Goal: Register for event/course

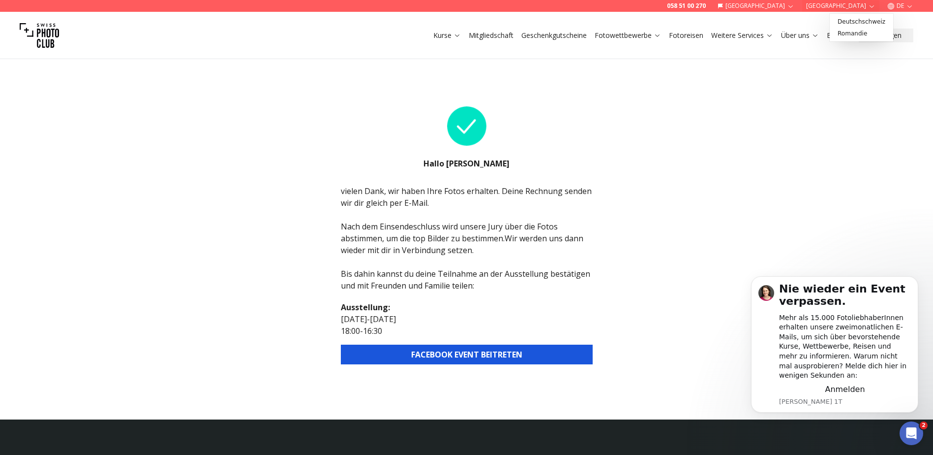
click at [849, 0] on button "[GEOGRAPHIC_DATA]" at bounding box center [840, 6] width 77 height 12
click at [869, 7] on icon "button" at bounding box center [871, 5] width 7 height 7
click at [882, 39] on button "Einloggen" at bounding box center [886, 36] width 55 height 14
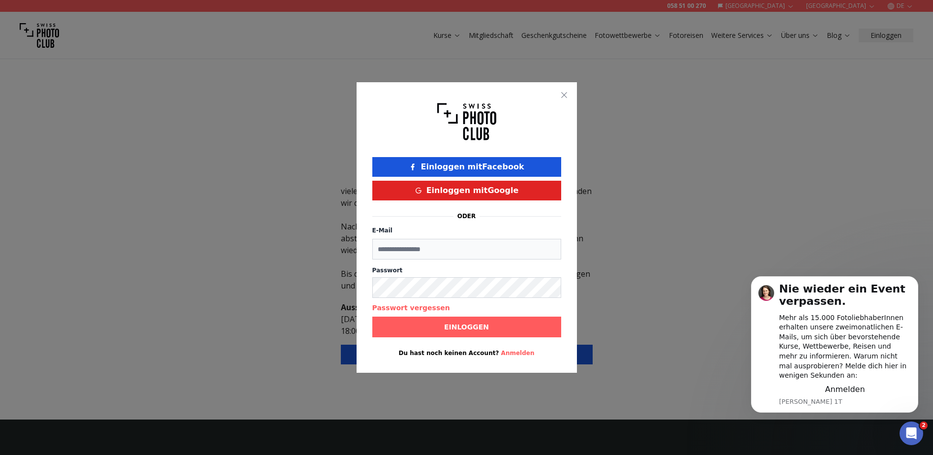
click at [565, 99] on button "button" at bounding box center [564, 95] width 12 height 12
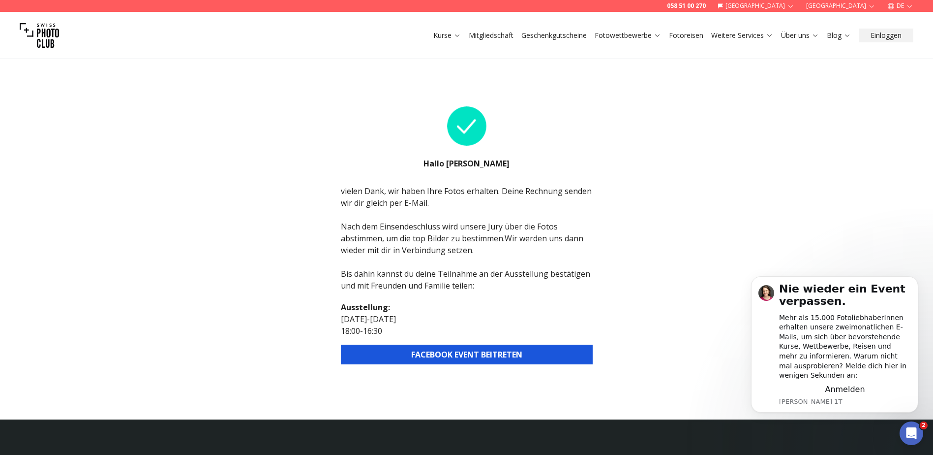
click at [653, 36] on link "Fotowettbewerbe" at bounding box center [628, 36] width 66 height 10
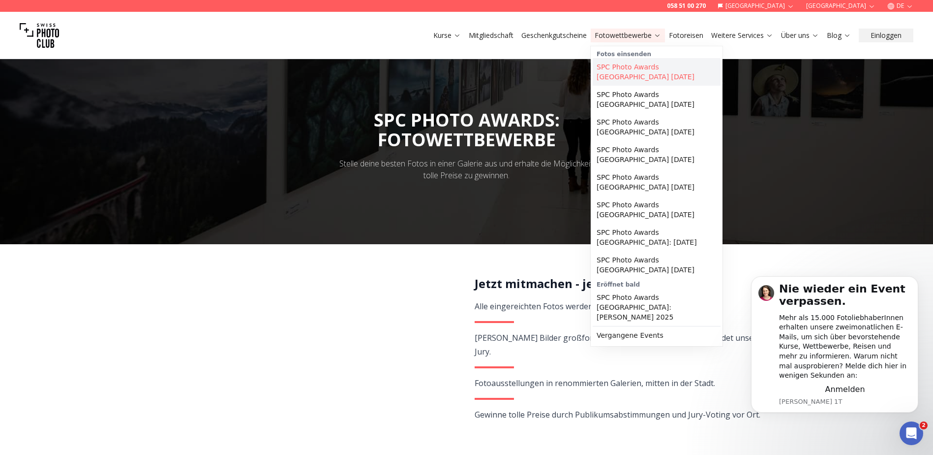
click at [623, 67] on link "SPC Photo Awards [GEOGRAPHIC_DATA] [DATE]" at bounding box center [657, 72] width 128 height 28
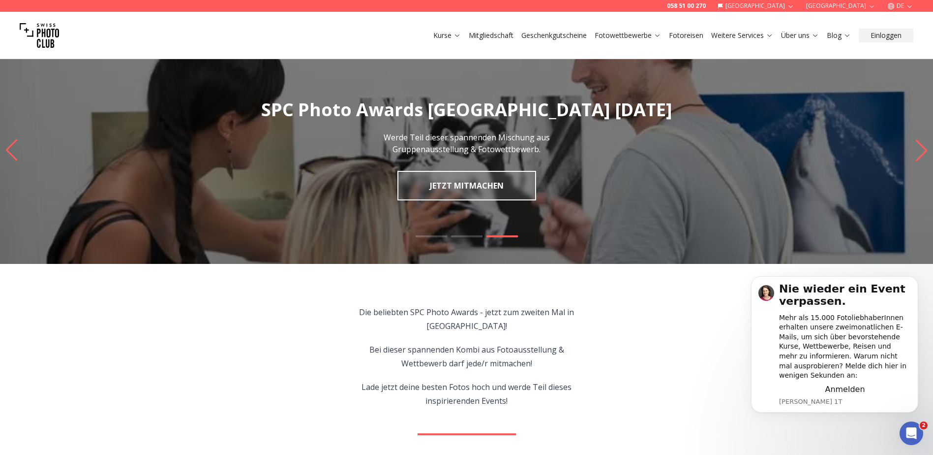
scroll to position [10, 0]
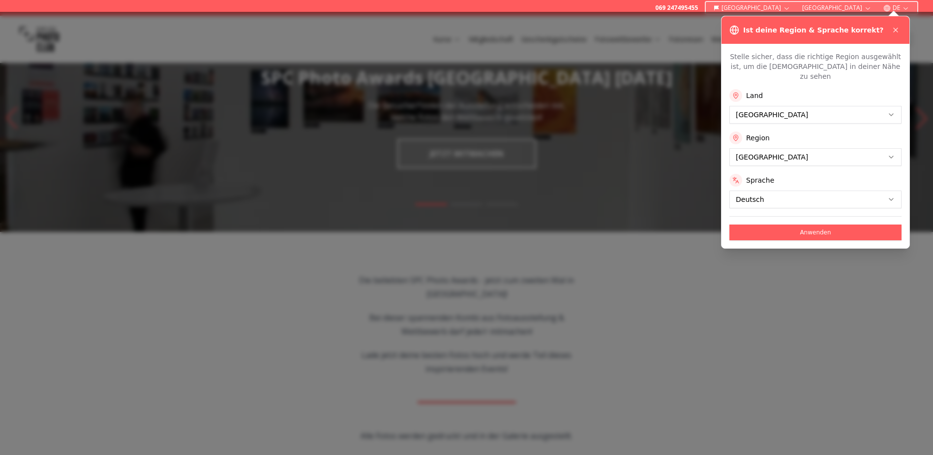
scroll to position [87, 0]
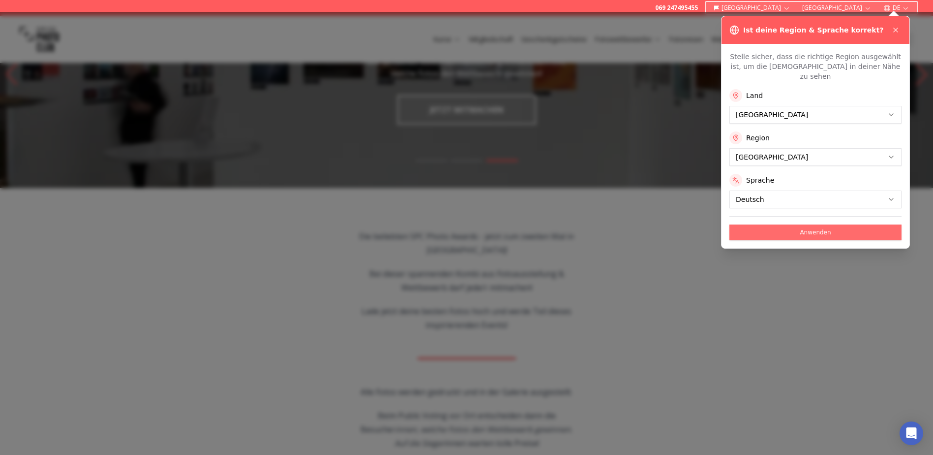
click at [802, 224] on button "Anwenden" at bounding box center [816, 232] width 172 height 16
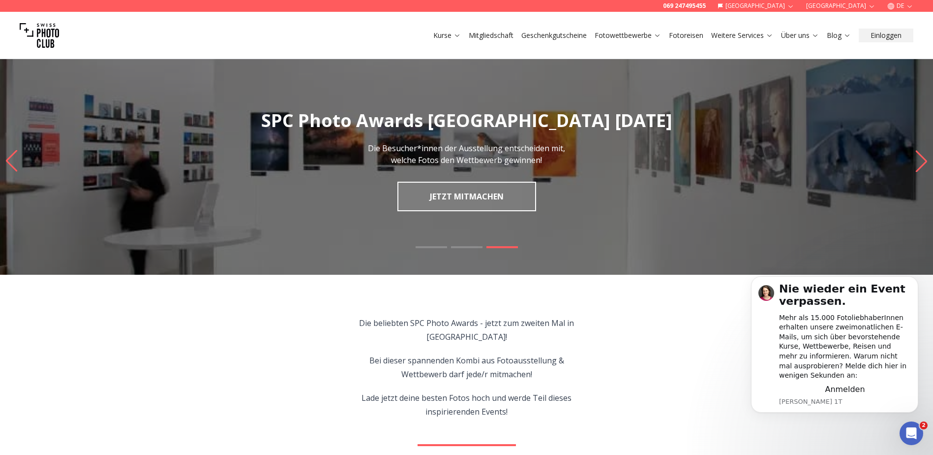
scroll to position [0, 0]
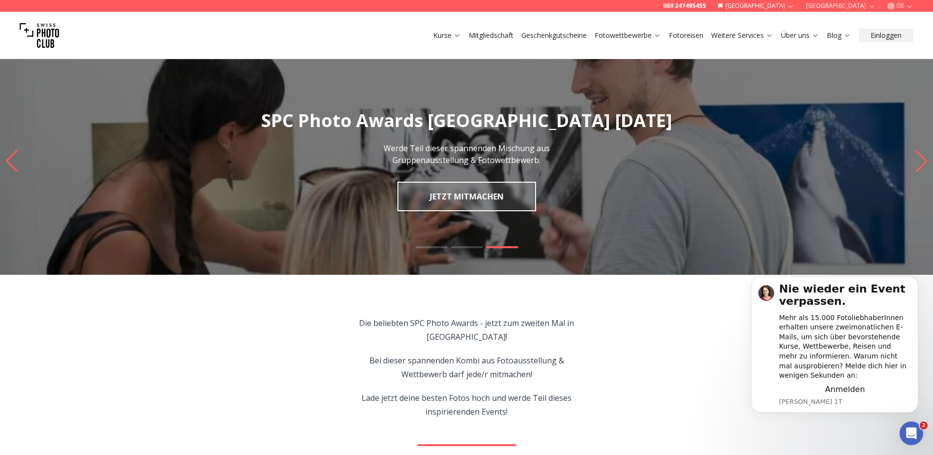
click at [913, 432] on icon "Intercom-Nachrichtendienst öffnen" at bounding box center [912, 433] width 16 height 16
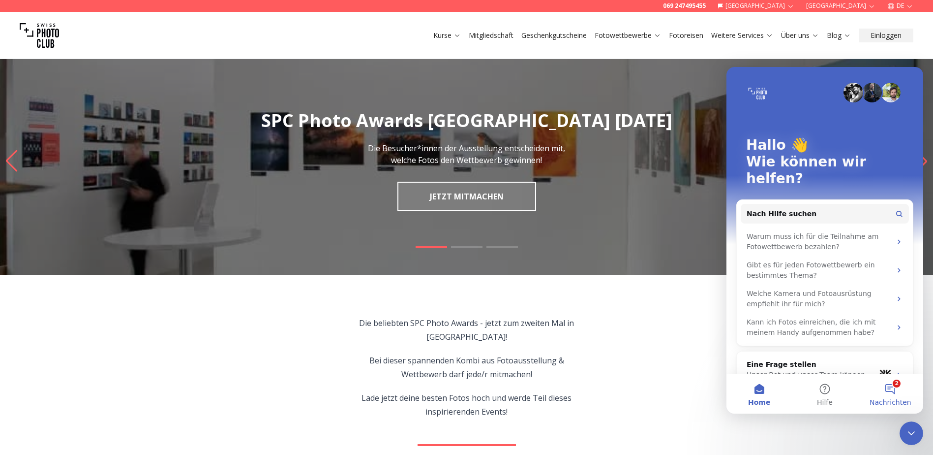
click at [891, 390] on button "2 Nachrichten" at bounding box center [890, 393] width 65 height 39
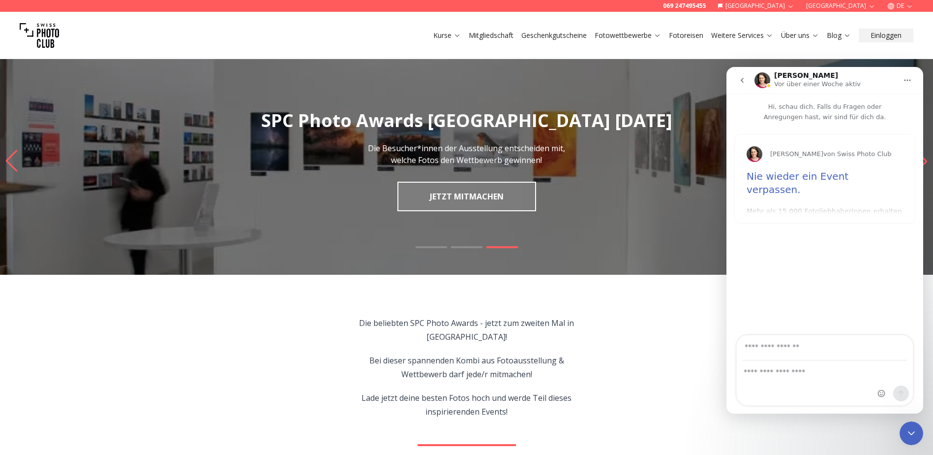
click at [745, 81] on icon "go back" at bounding box center [742, 80] width 8 height 8
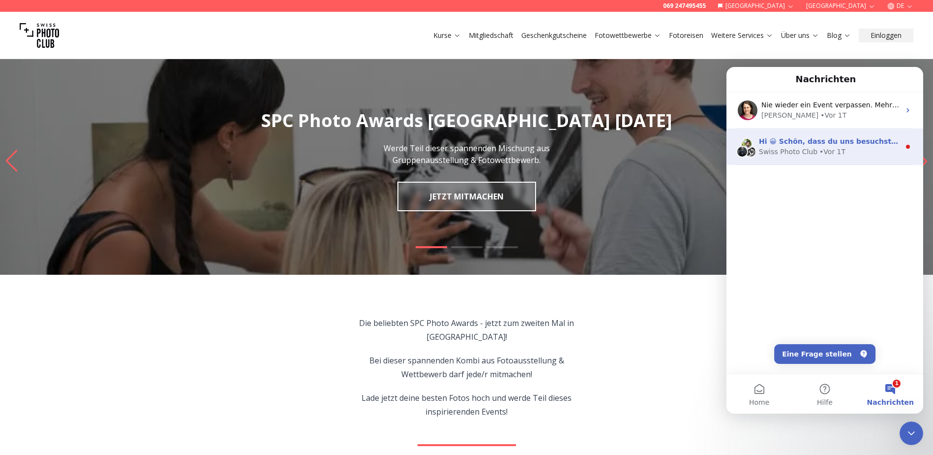
click at [783, 152] on div "Swiss Photo Club" at bounding box center [788, 152] width 59 height 10
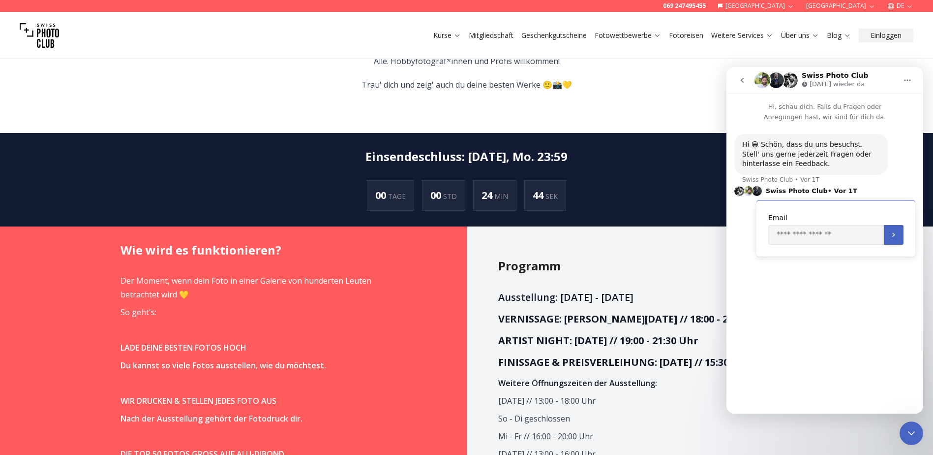
scroll to position [559, 0]
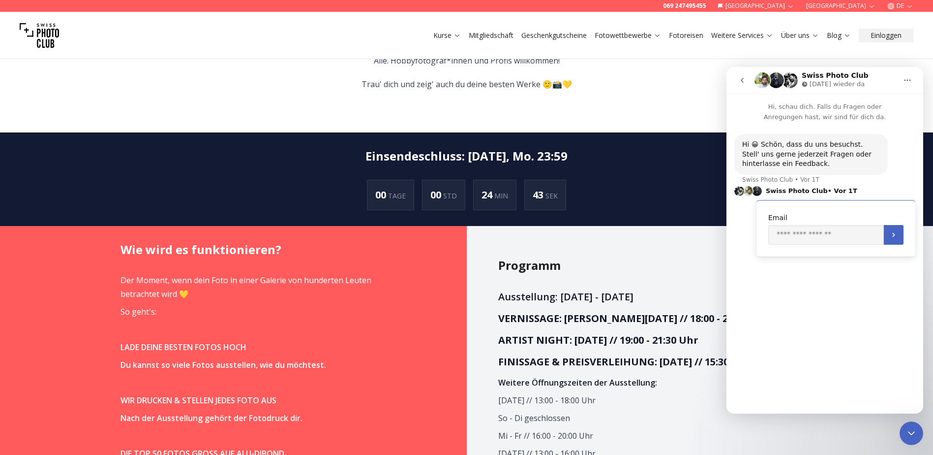
click at [636, 271] on h2 "Programm" at bounding box center [655, 265] width 315 height 16
click at [914, 429] on icon "Intercom-Nachrichtendienst schließen" at bounding box center [912, 433] width 12 height 12
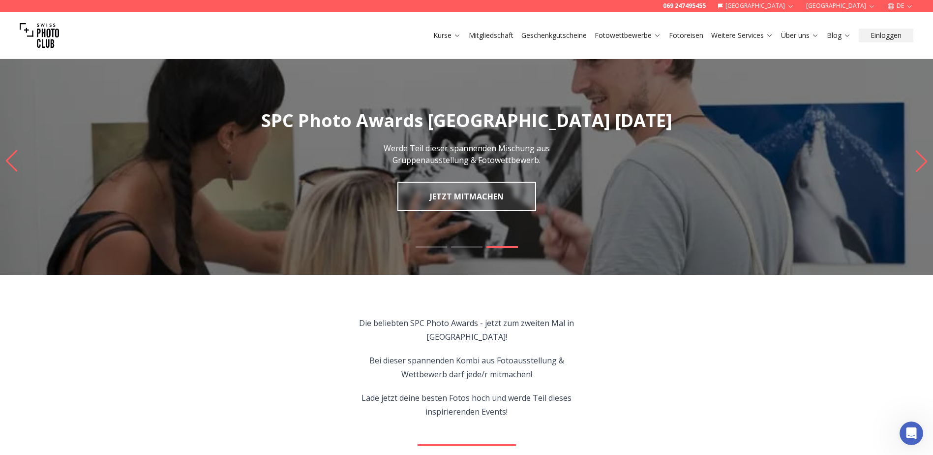
scroll to position [15, 0]
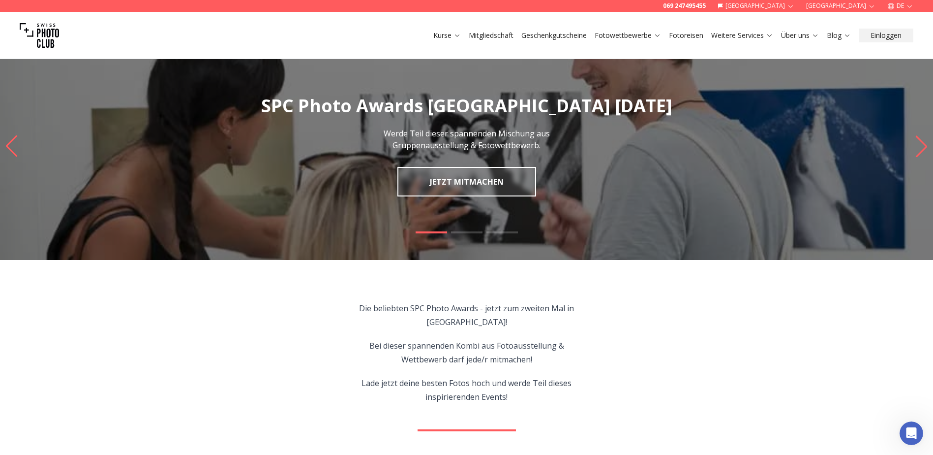
click at [434, 191] on link "JETZT MITMACHEN" at bounding box center [467, 182] width 139 height 30
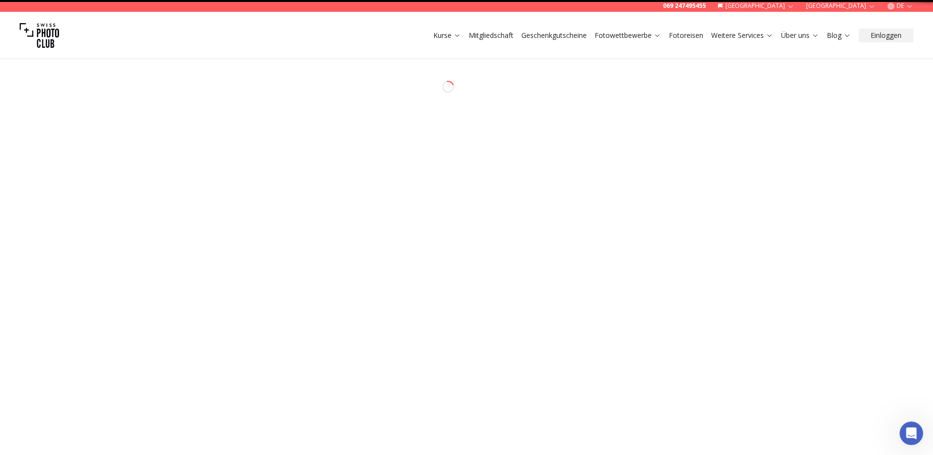
select select "*******"
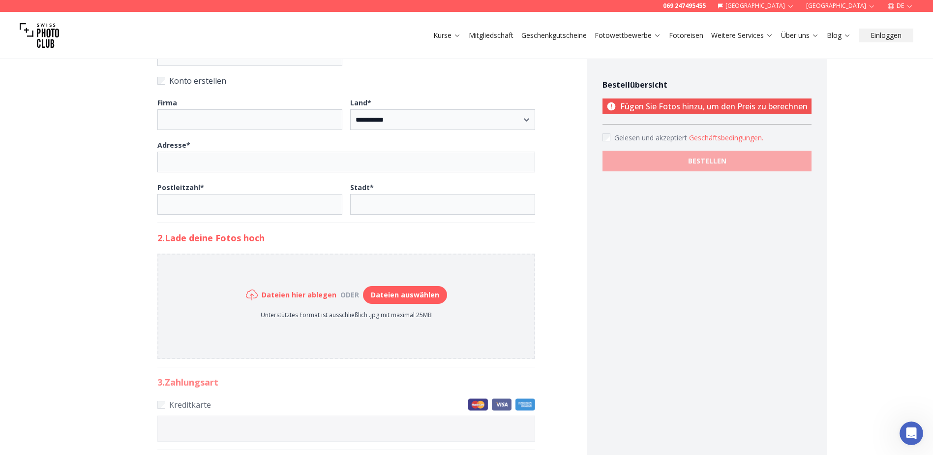
scroll to position [306, 0]
